Goal: Find contact information: Find contact information

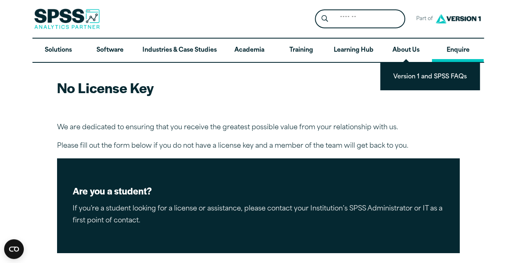
click at [448, 49] on link "Enquire" at bounding box center [458, 51] width 52 height 24
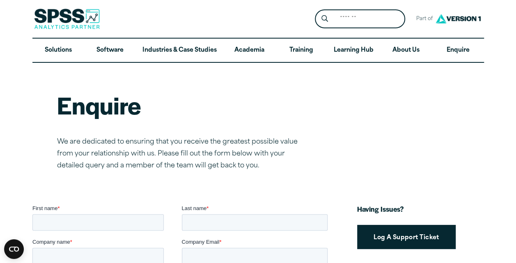
click at [438, 132] on div "Enquire We are dedicated to ensuring that you receive the greatest possible val…" at bounding box center [258, 130] width 402 height 83
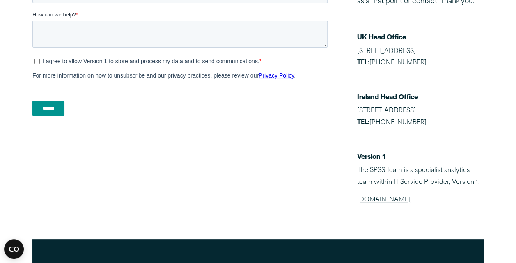
scroll to position [345, 0]
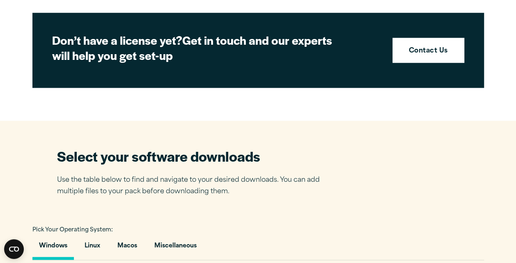
scroll to position [394, 0]
